Goal: Check status: Check status

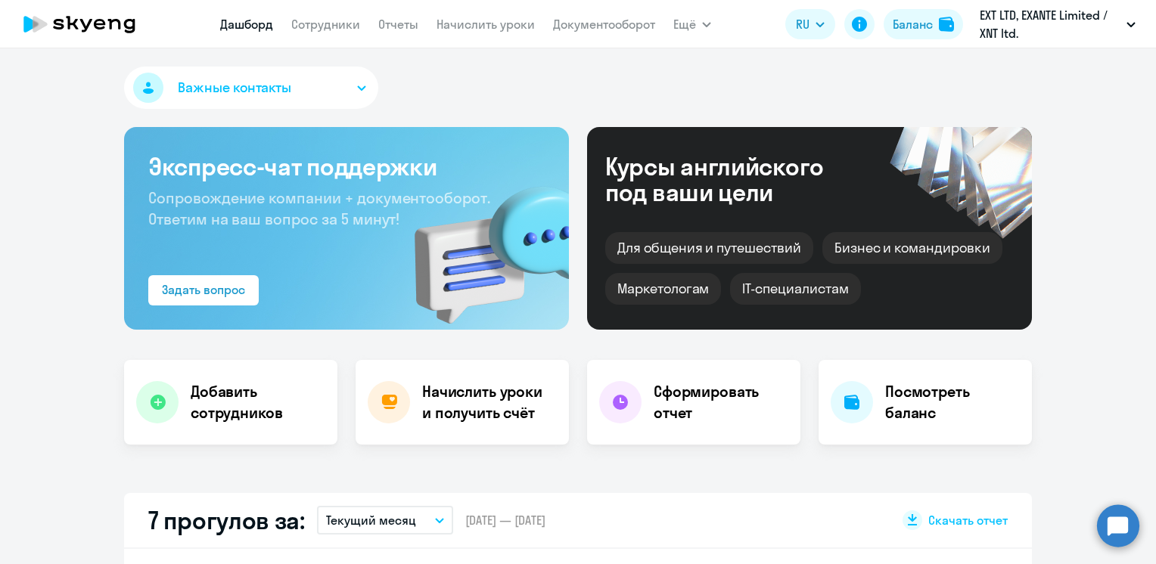
select select "30"
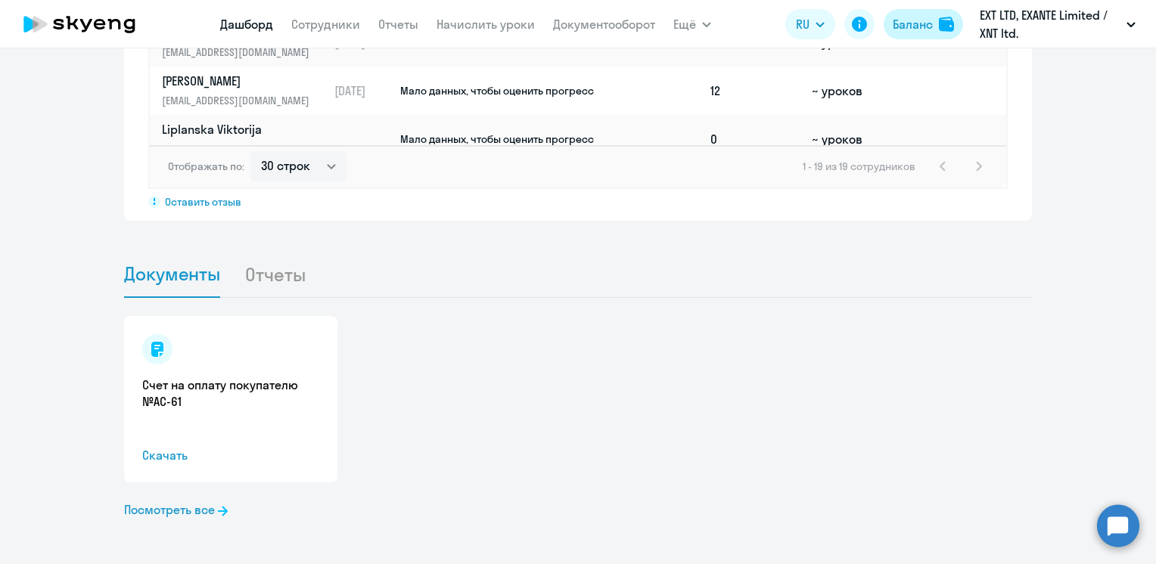
click at [914, 20] on div "Баланс" at bounding box center [912, 24] width 40 height 18
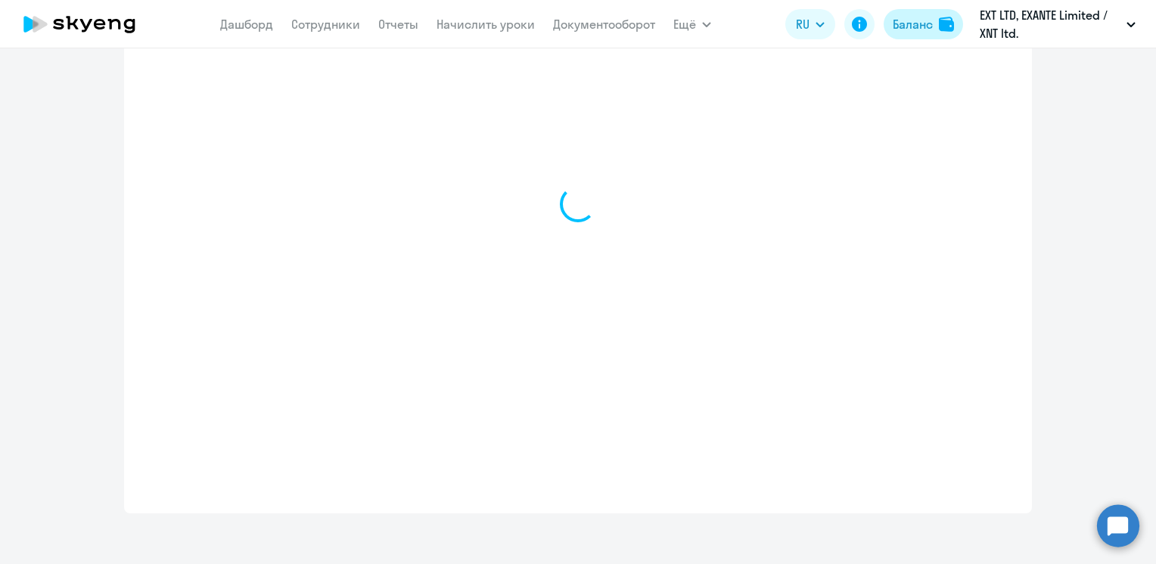
select select "english_adult_not_native_speaker"
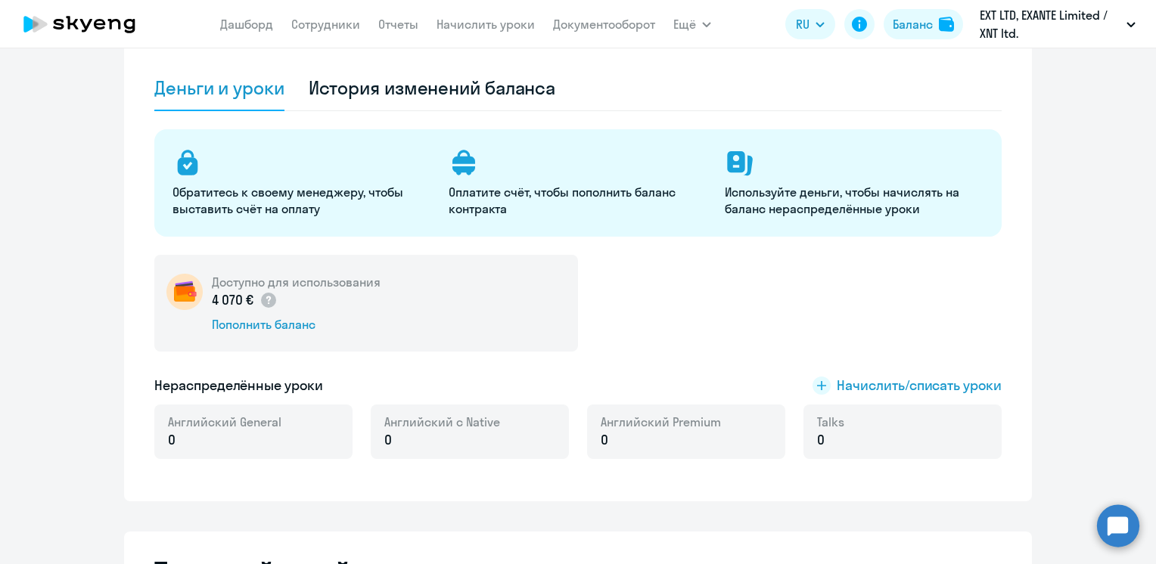
scroll to position [97, 0]
click at [374, 86] on div "История изменений баланса" at bounding box center [432, 88] width 247 height 24
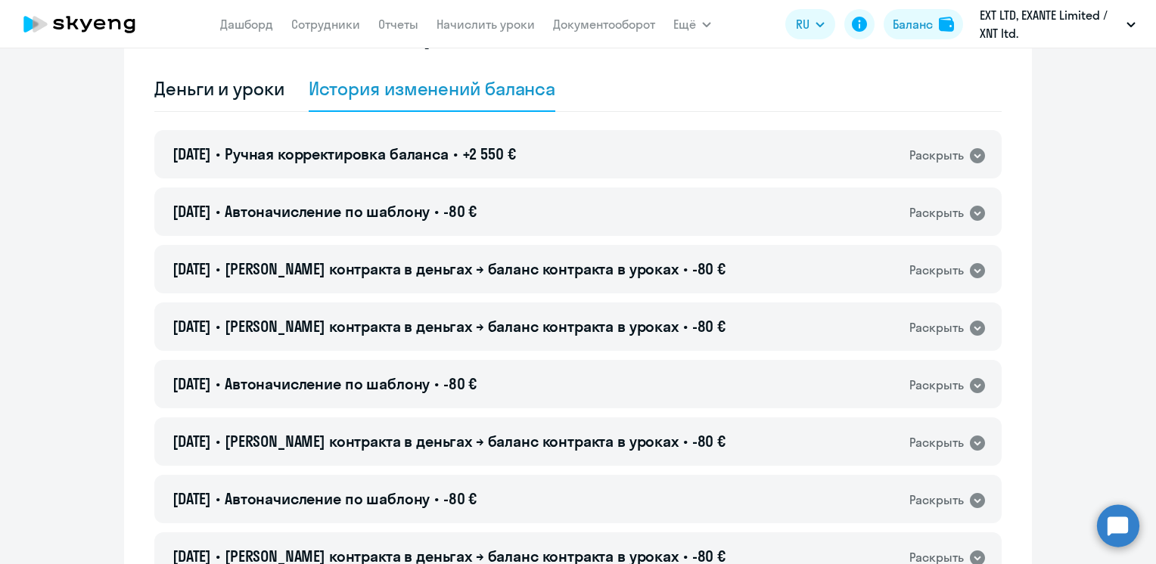
click at [495, 149] on span "+2 550 €" at bounding box center [489, 153] width 54 height 19
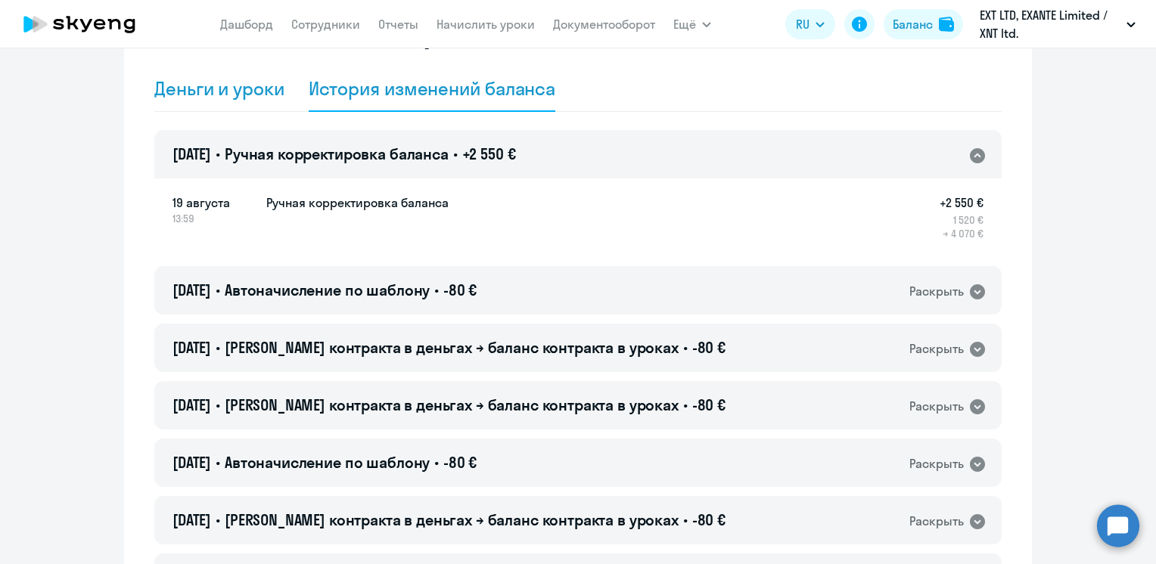
click at [204, 96] on div "Деньги и уроки" at bounding box center [219, 88] width 130 height 24
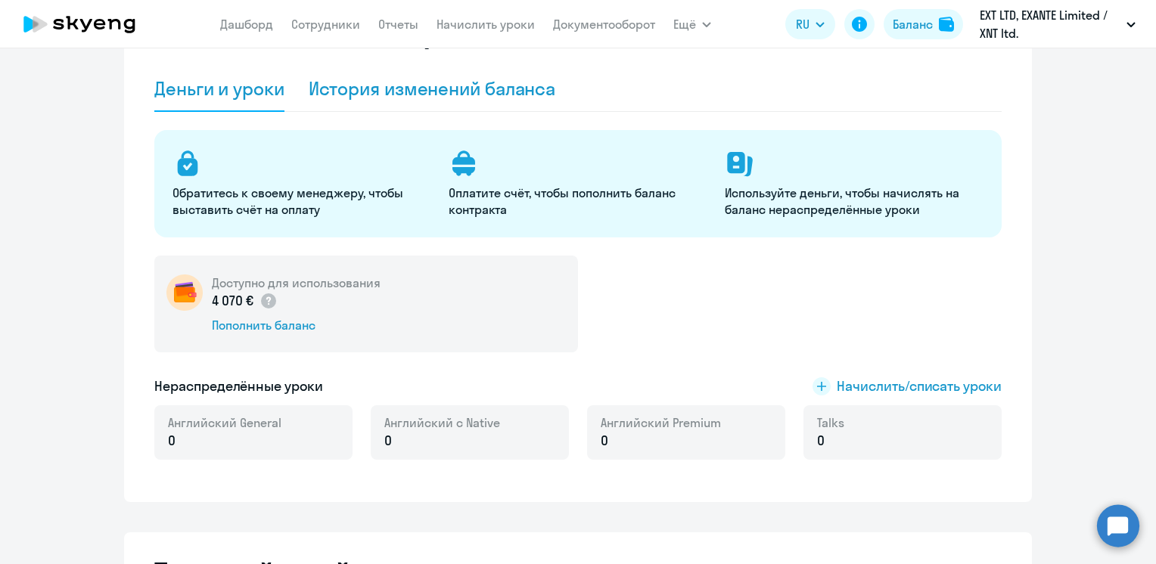
click at [371, 83] on div "История изменений баланса" at bounding box center [432, 88] width 247 height 24
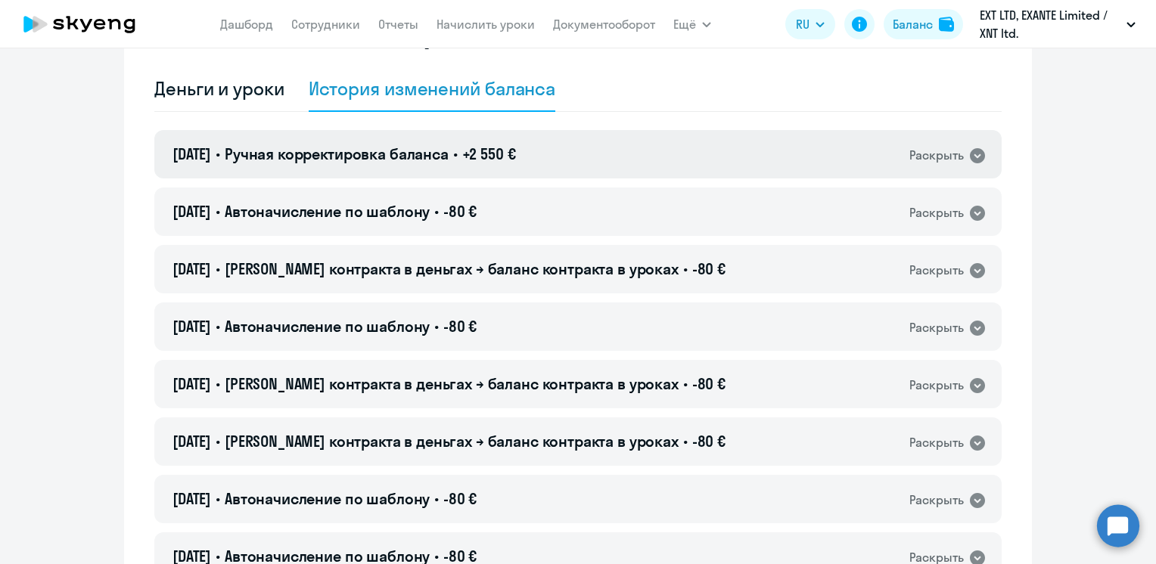
click at [416, 166] on div "[DATE] • Ручная корректировка баланса • +2 550 € Раскрыть" at bounding box center [577, 154] width 847 height 48
